Goal: Task Accomplishment & Management: Complete application form

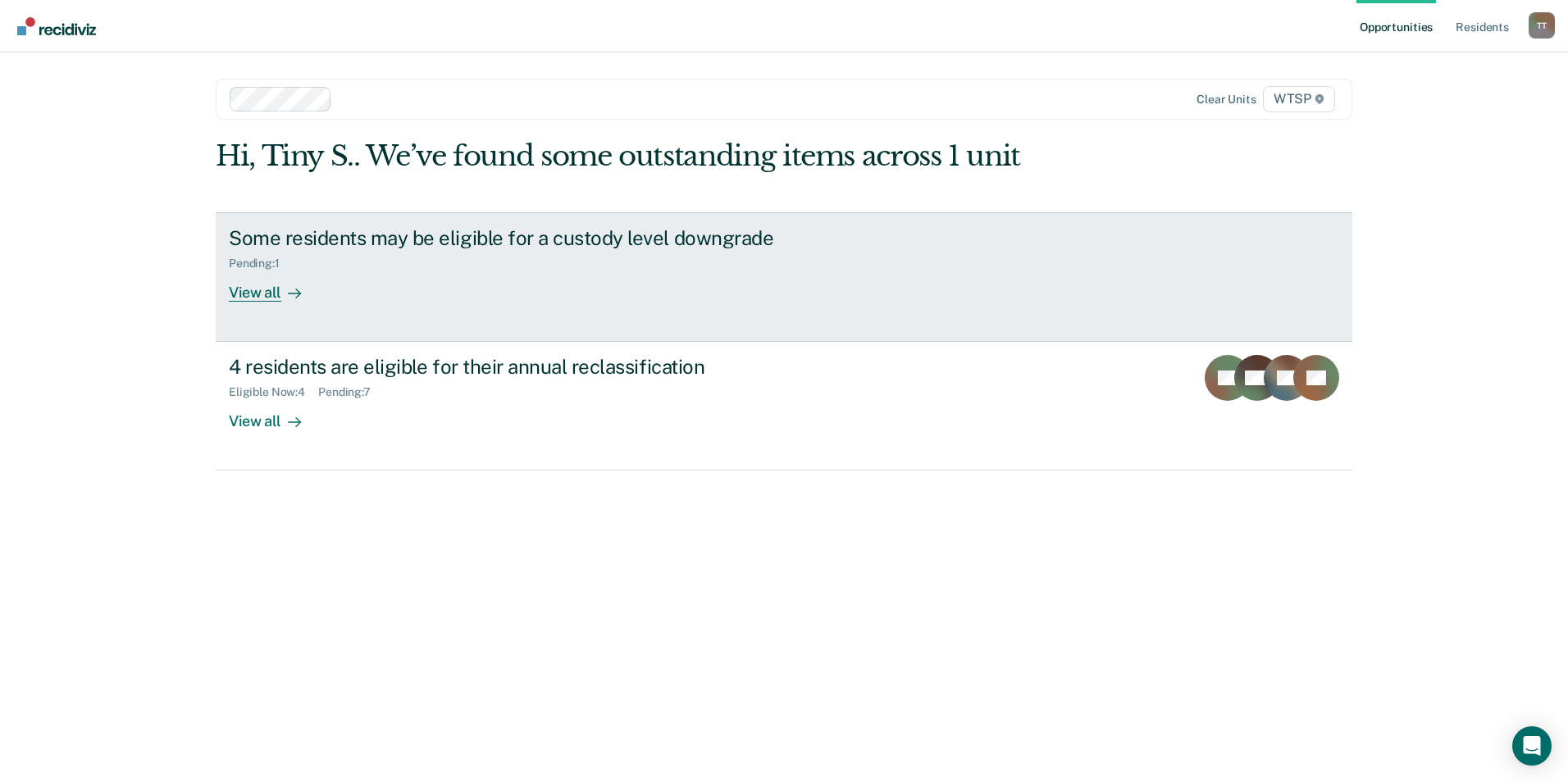
click at [271, 293] on div "View all" at bounding box center [275, 285] width 92 height 32
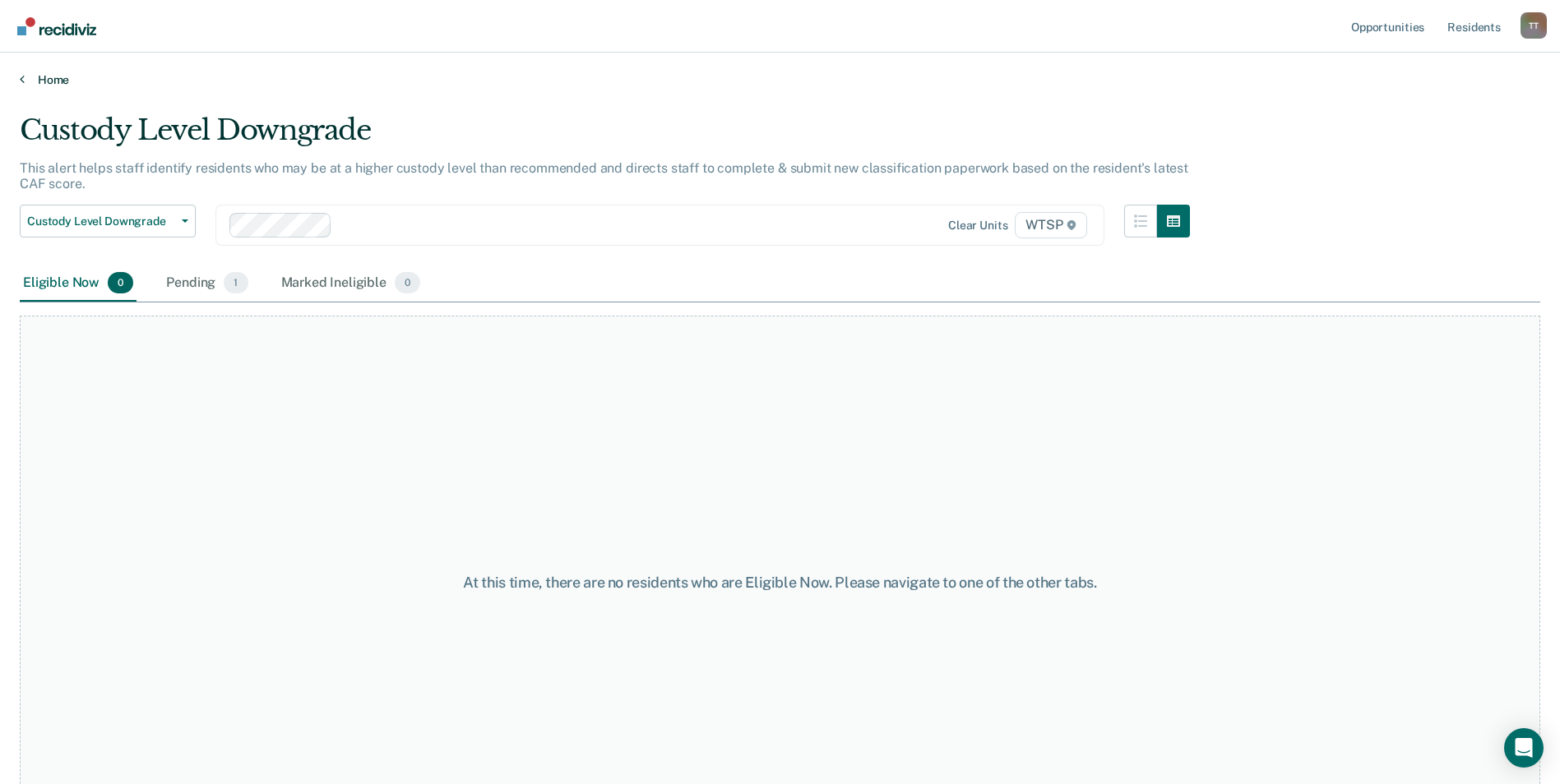
click at [23, 78] on icon at bounding box center [22, 79] width 5 height 13
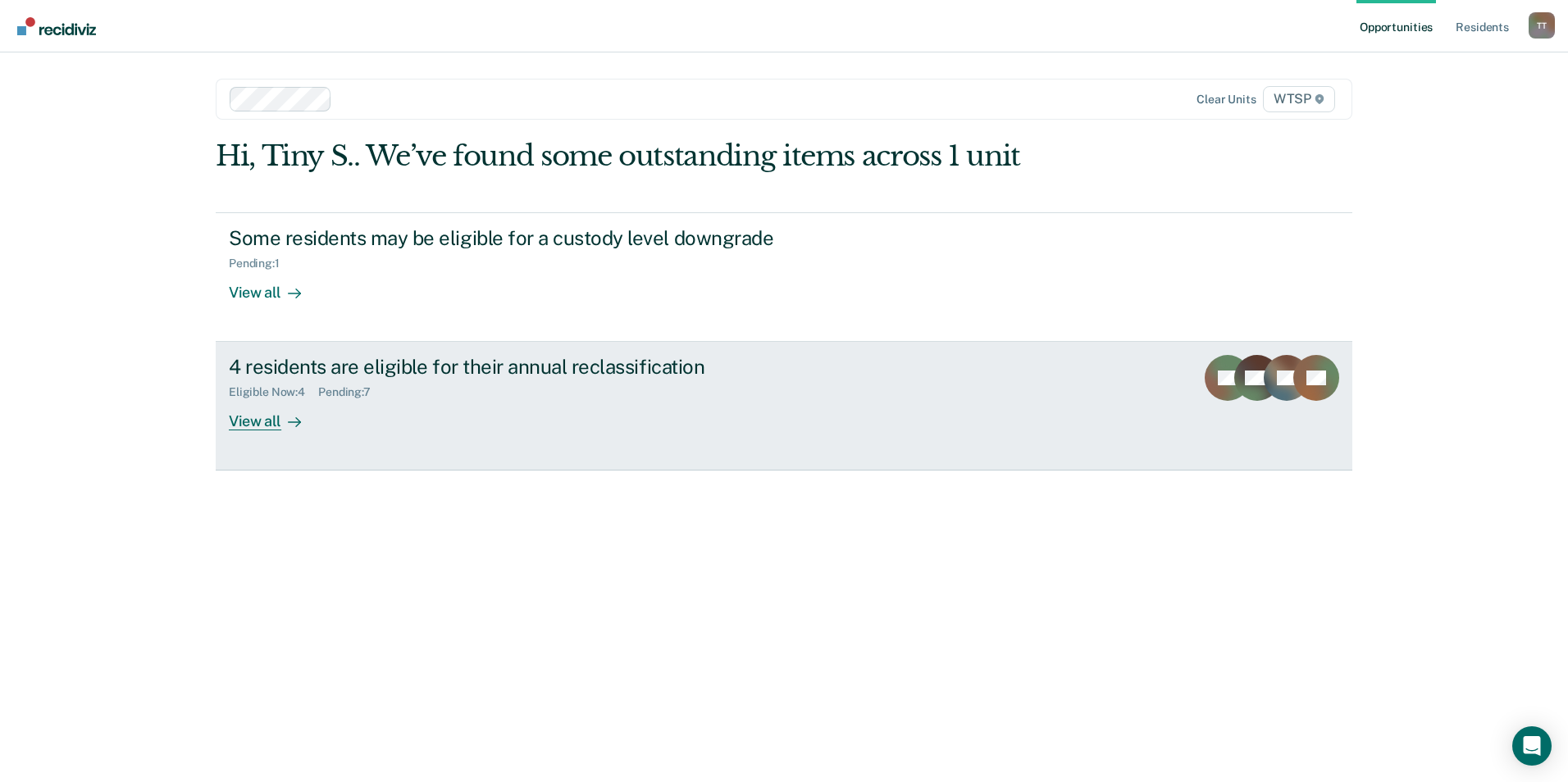
click at [244, 422] on div "View all" at bounding box center [275, 415] width 92 height 32
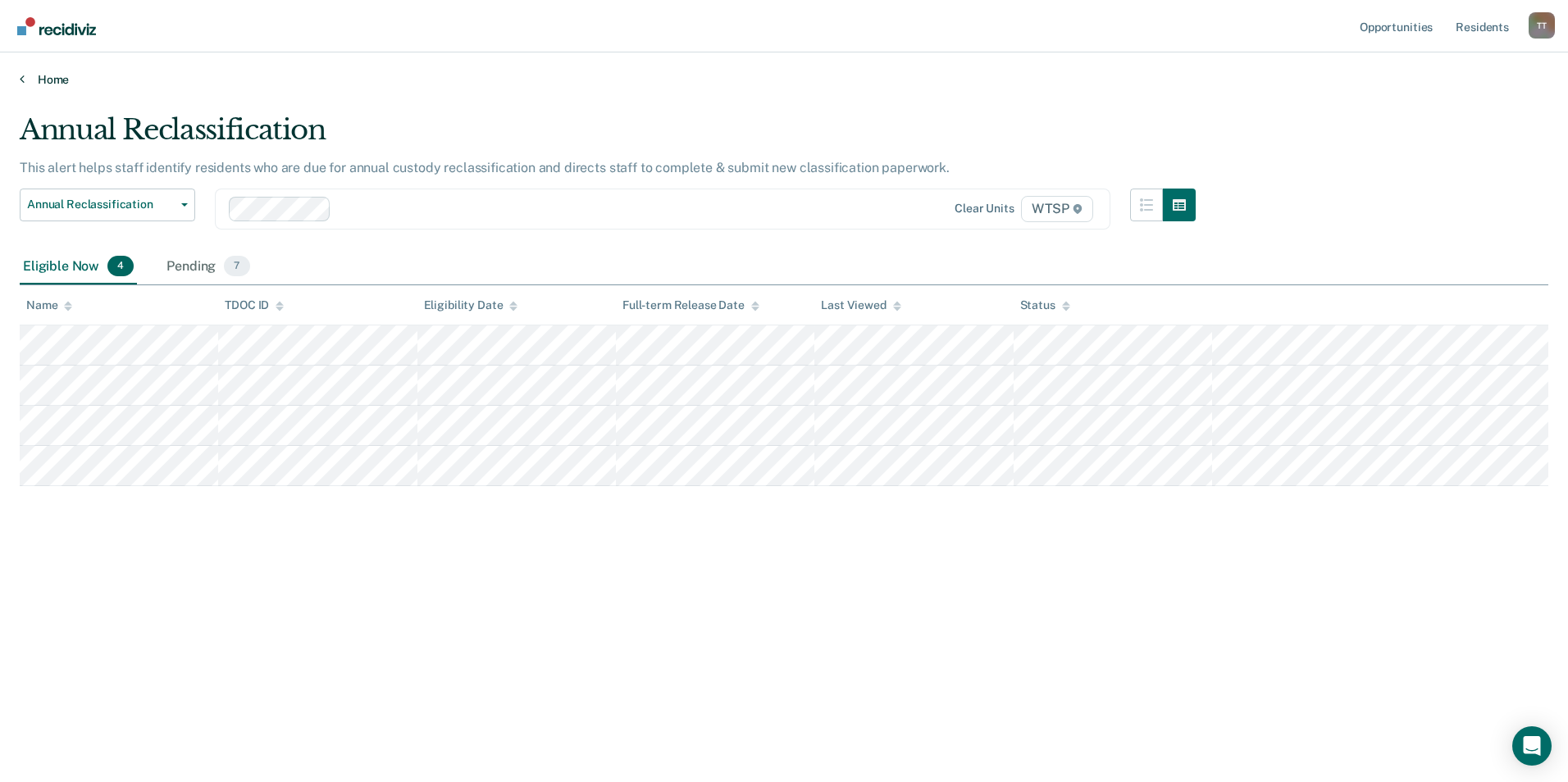
click at [55, 78] on link "Home" at bounding box center [783, 80] width 1528 height 15
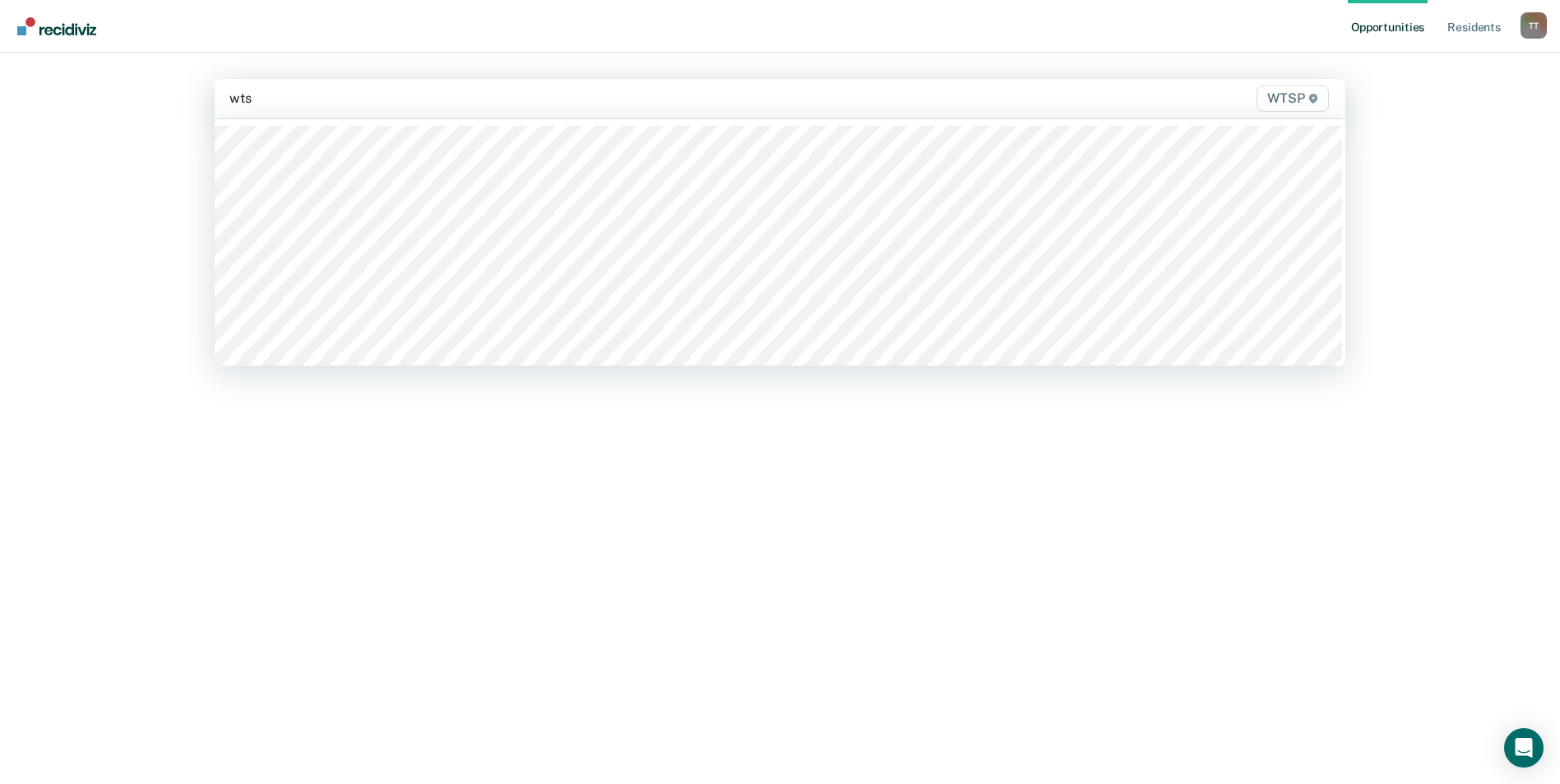
type input "wtsp"
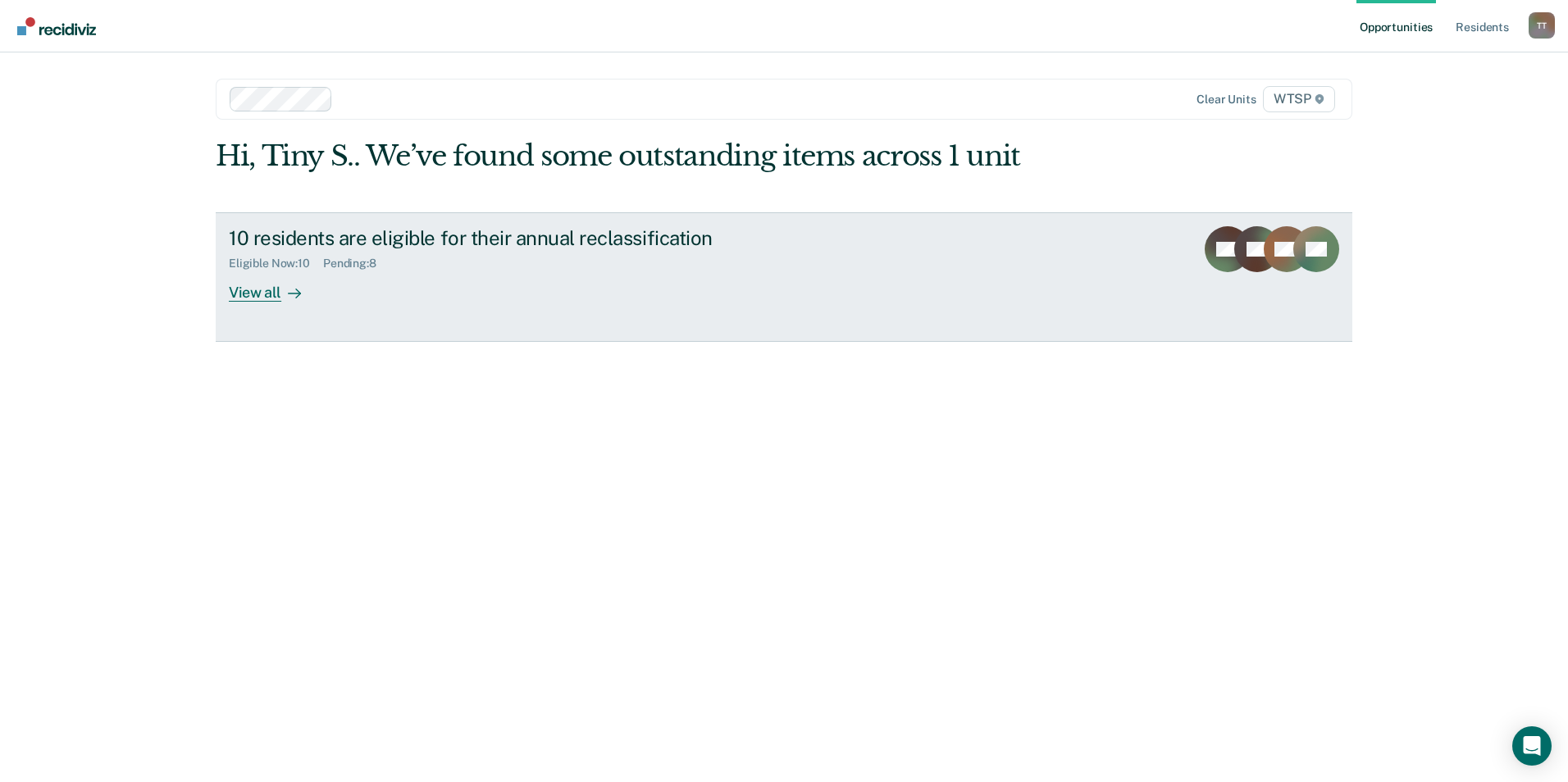
click at [259, 292] on div "View all" at bounding box center [275, 285] width 92 height 32
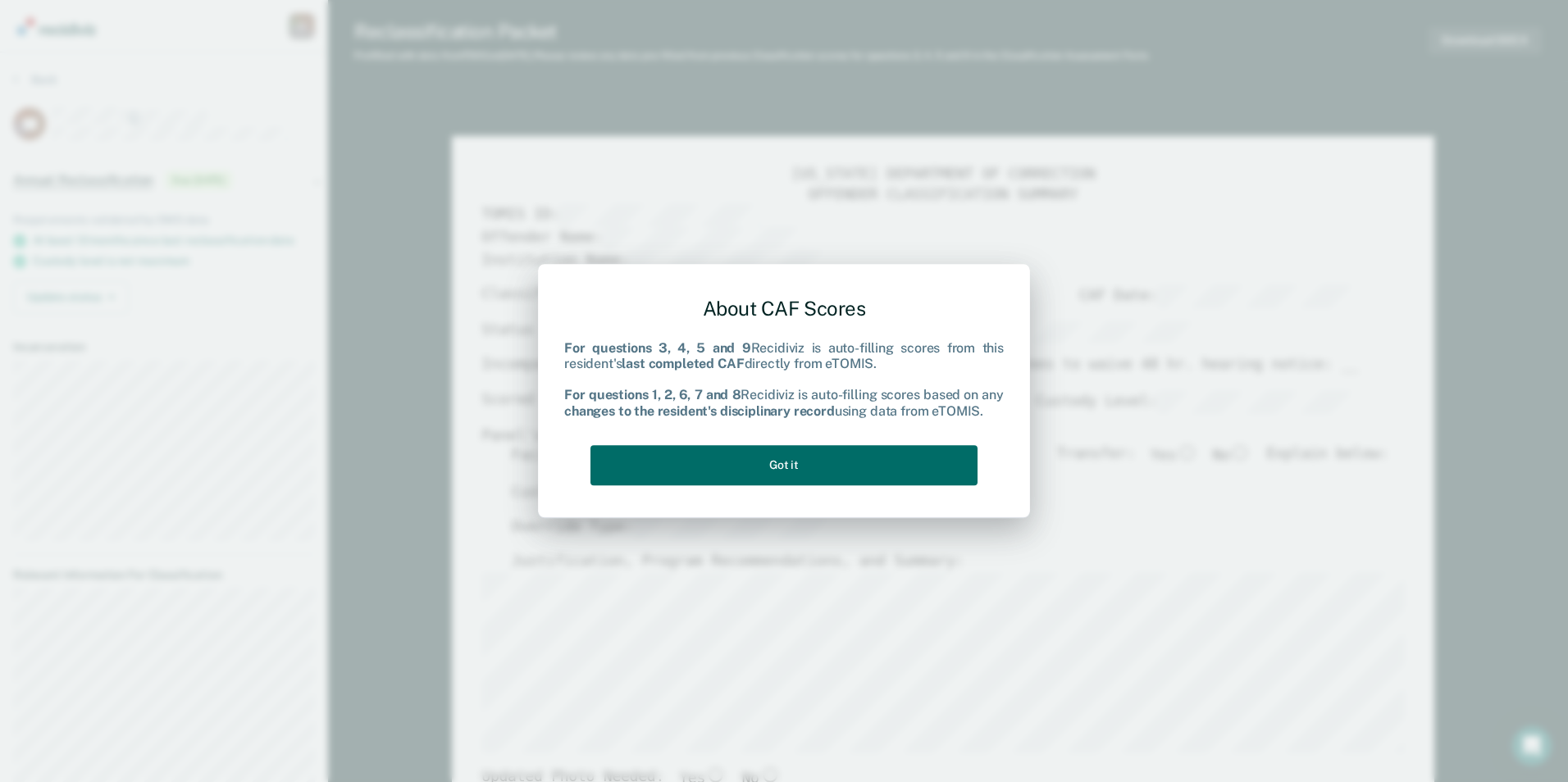
type textarea "x"
click at [766, 465] on button "Got it" at bounding box center [784, 465] width 387 height 40
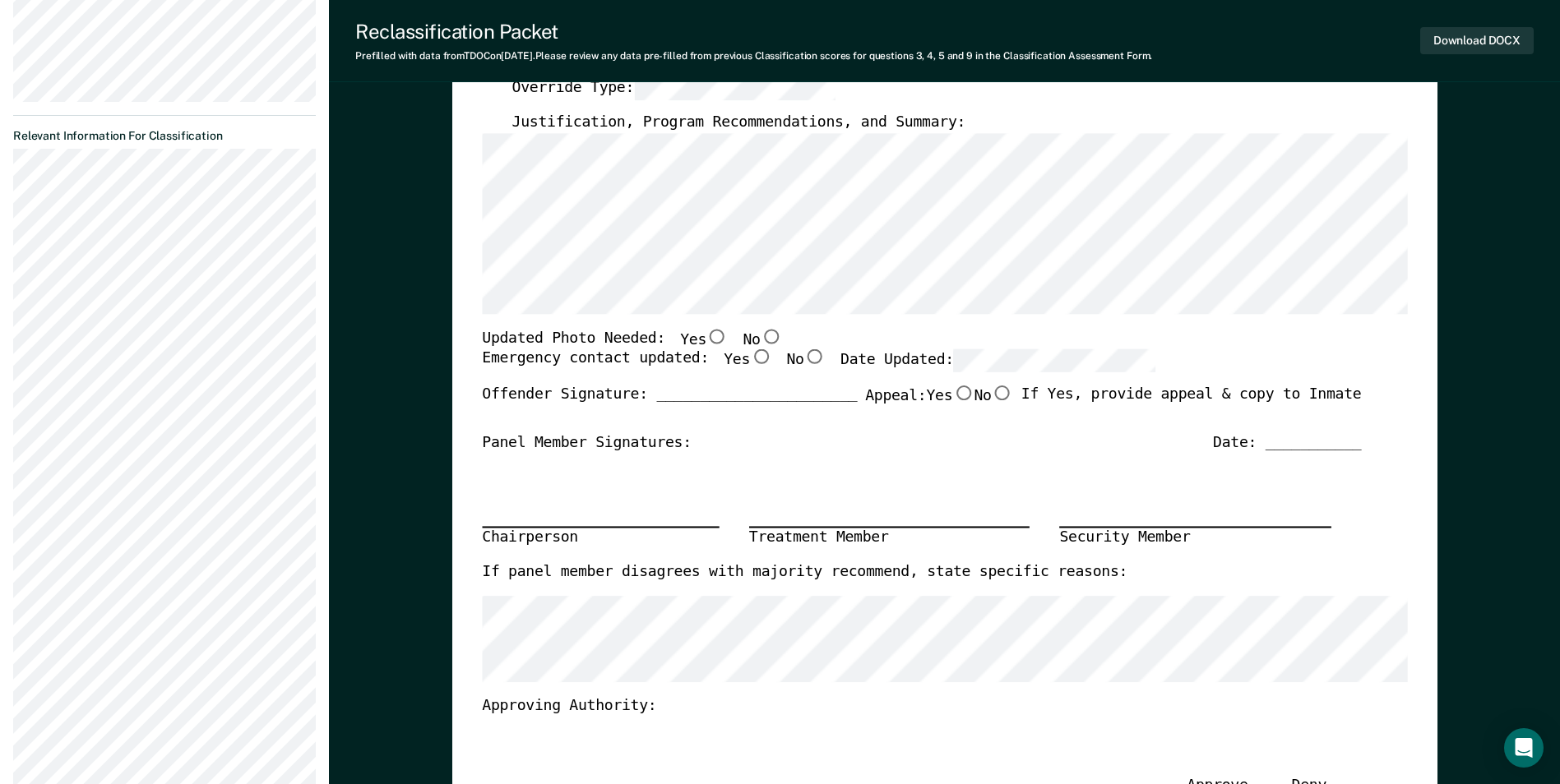
scroll to position [411, 0]
